Goal: Information Seeking & Learning: Check status

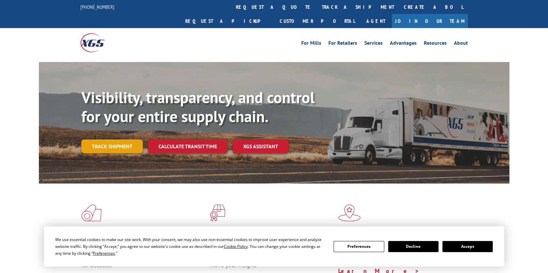
click at [95, 140] on link "Track shipment" at bounding box center [111, 147] width 61 height 14
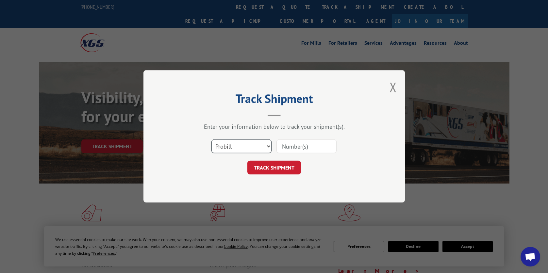
click at [266, 144] on select "Select category... Probill BOL PO" at bounding box center [241, 147] width 60 height 14
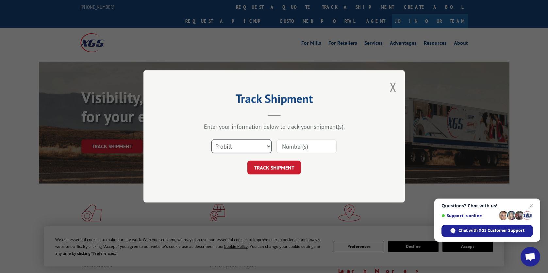
select select "bol"
click at [211, 140] on select "Select category... Probill BOL PO" at bounding box center [241, 147] width 60 height 14
click at [299, 148] on input at bounding box center [307, 147] width 60 height 14
paste input "5460520"
type input "5460520"
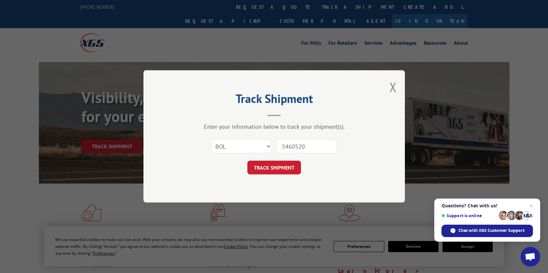
click at [271, 173] on button "TRACK SHIPMENT" at bounding box center [274, 168] width 54 height 14
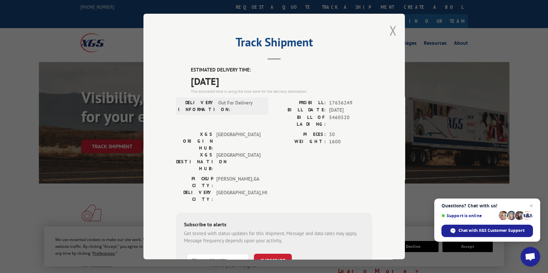
click at [391, 33] on button "Close modal" at bounding box center [393, 30] width 7 height 17
